Goal: Transaction & Acquisition: Download file/media

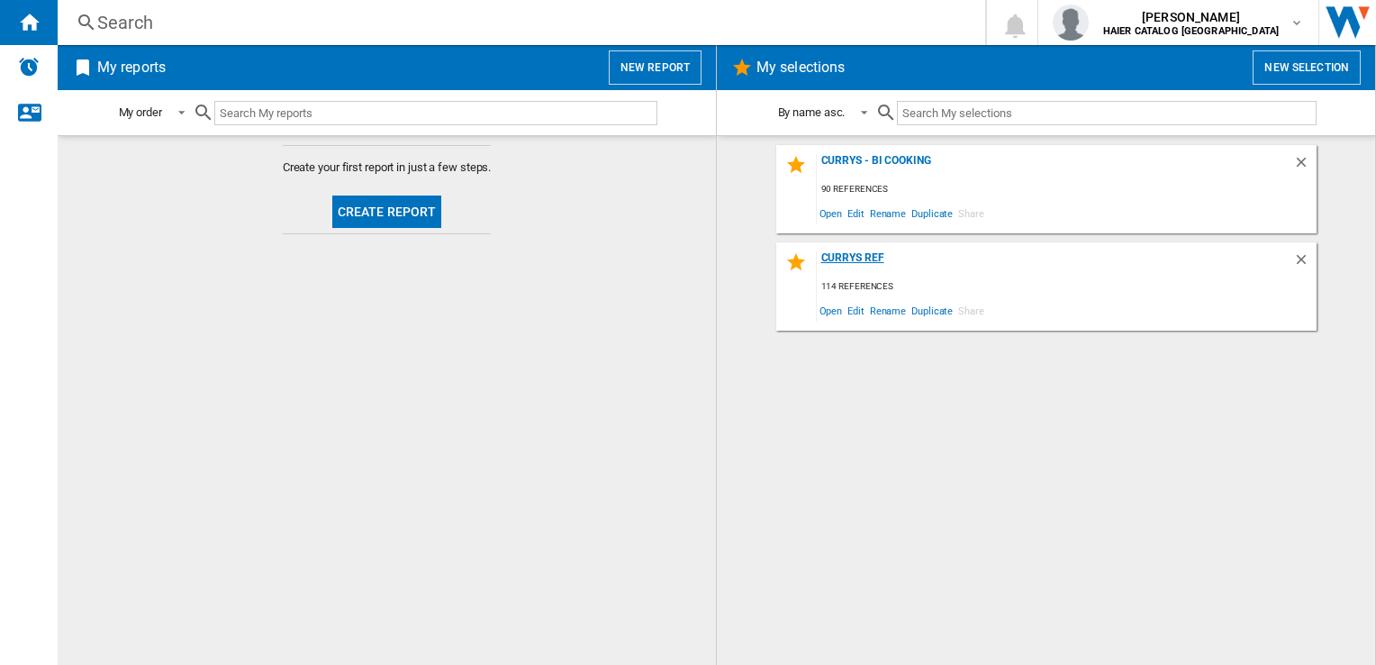
click at [868, 253] on div "Currys Ref" at bounding box center [1055, 263] width 476 height 24
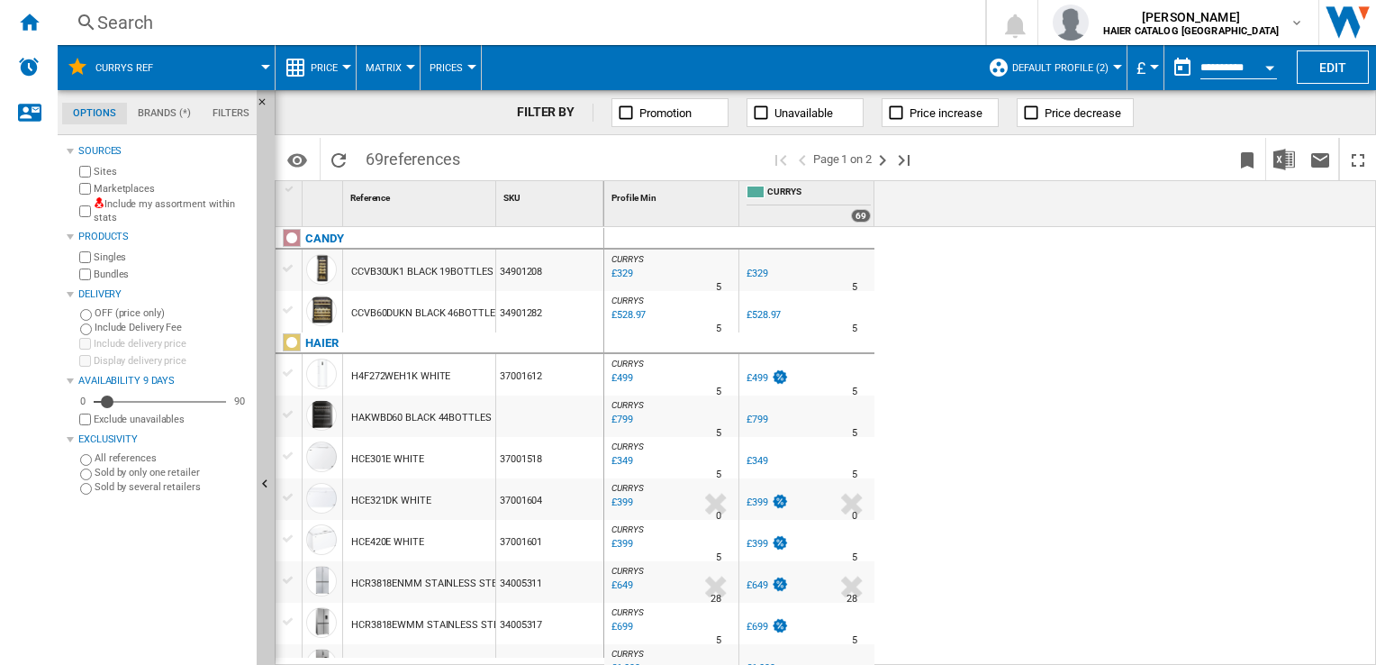
click at [1268, 64] on button "Open calendar" at bounding box center [1270, 65] width 32 height 32
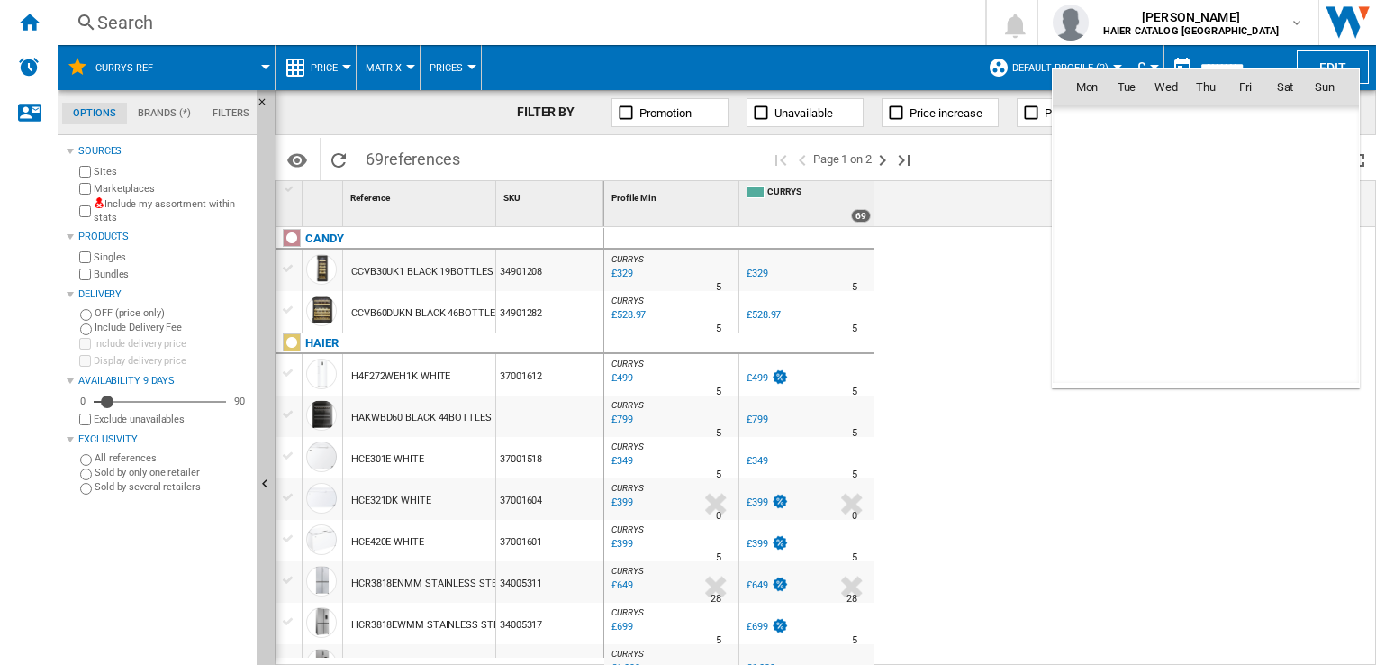
scroll to position [8592, 0]
click at [1283, 238] on span "23" at bounding box center [1285, 245] width 36 height 36
type input "**********"
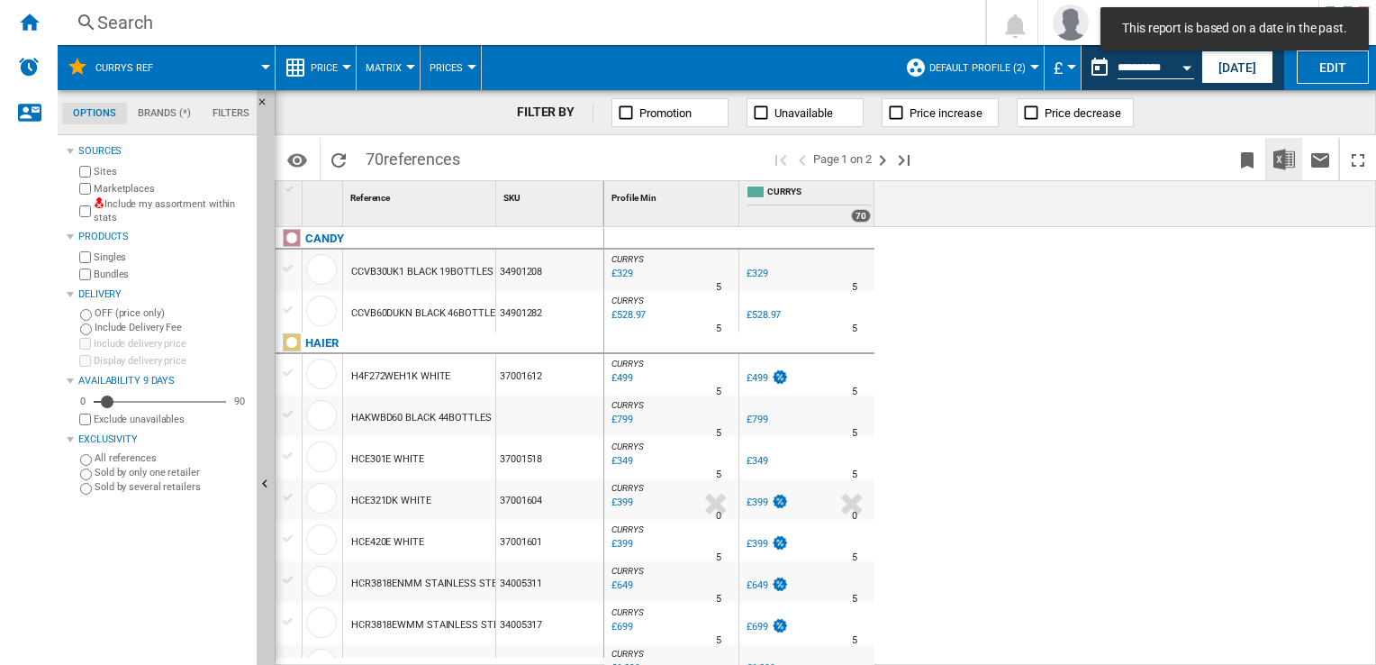
click at [1290, 162] on img "Download in Excel" at bounding box center [1285, 160] width 22 height 22
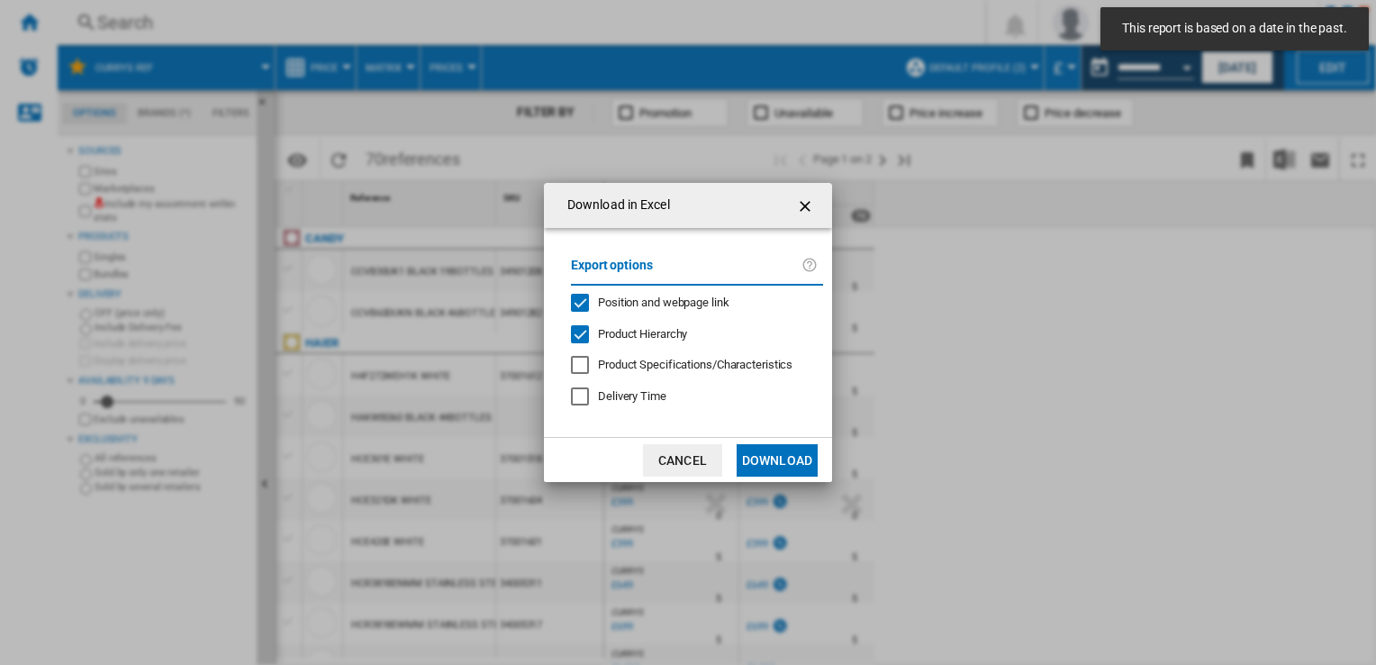
click at [778, 467] on button "Download" at bounding box center [777, 460] width 81 height 32
